Goal: Leave review/rating: Leave review/rating

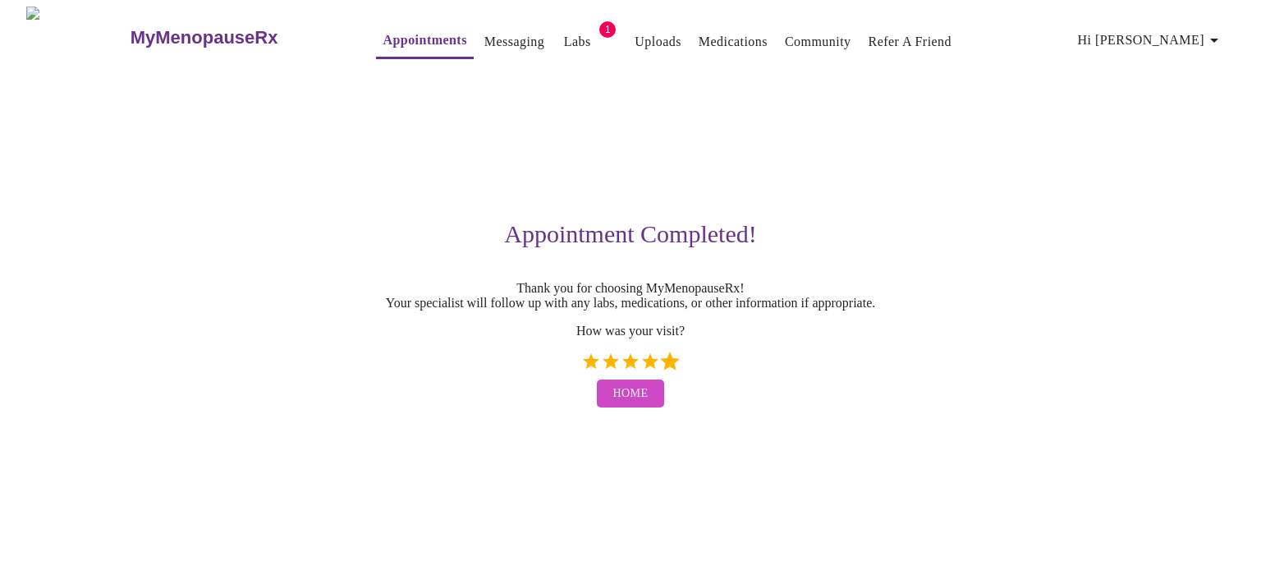
click at [664, 369] on label "5 Stars" at bounding box center [670, 361] width 20 height 20
click at [581, 368] on input "5 Stars" at bounding box center [580, 367] width 1 height 1
radio input "true"
click at [648, 408] on button "Home" at bounding box center [631, 393] width 68 height 29
